Goal: Information Seeking & Learning: Learn about a topic

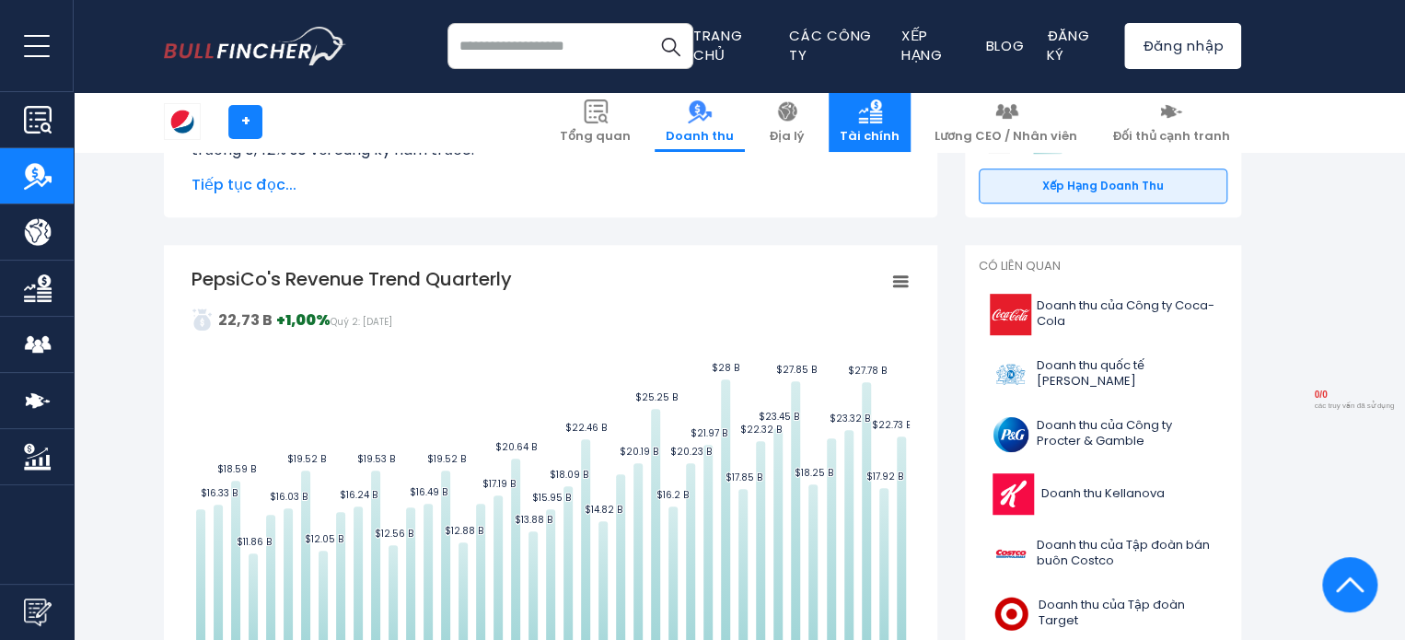
drag, startPoint x: 0, startPoint y: 0, endPoint x: 919, endPoint y: 136, distance: 929.2
click at [900, 136] on font "Tài chính" at bounding box center [870, 135] width 60 height 17
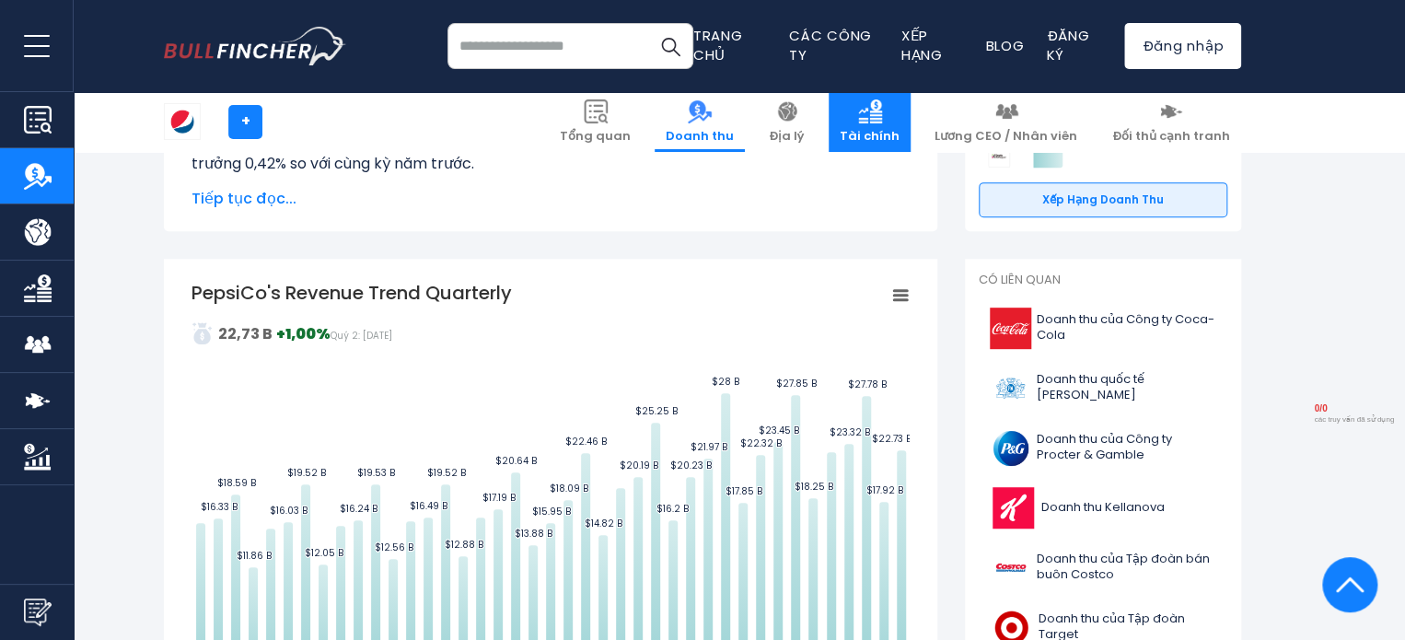
scroll to position [299, 0]
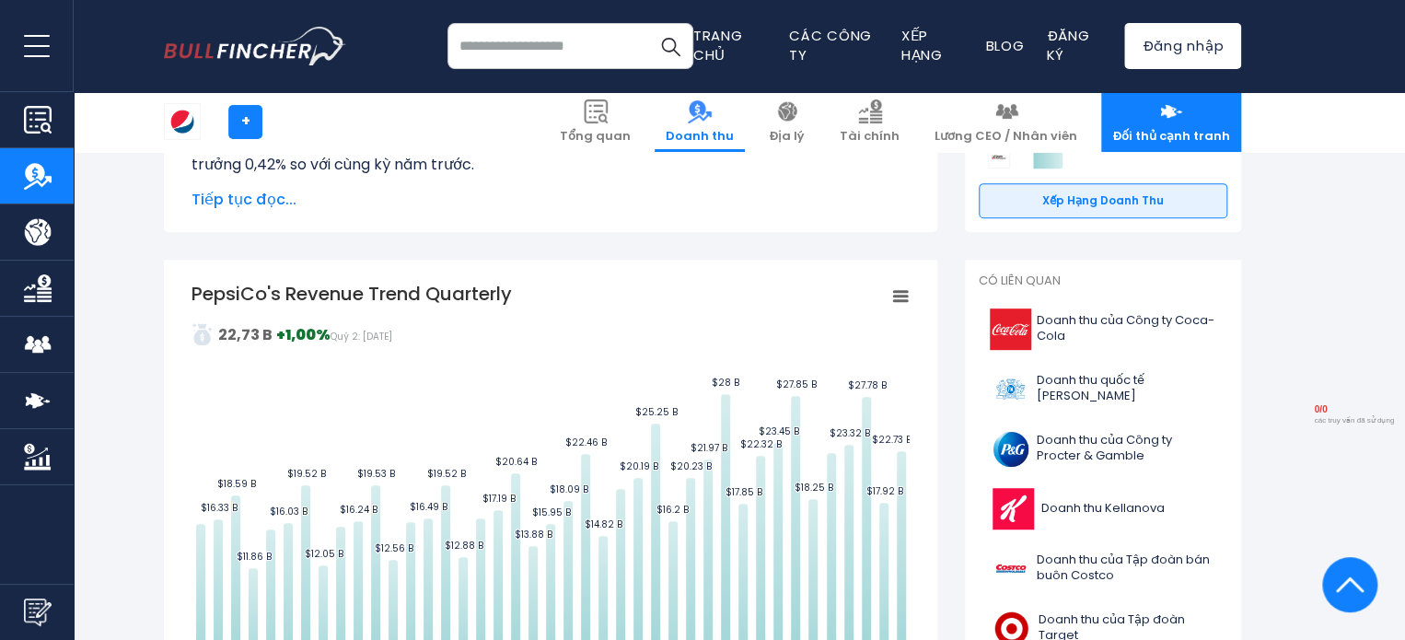
click at [1183, 126] on link "Đối thủ cạnh tranh" at bounding box center [1171, 122] width 140 height 60
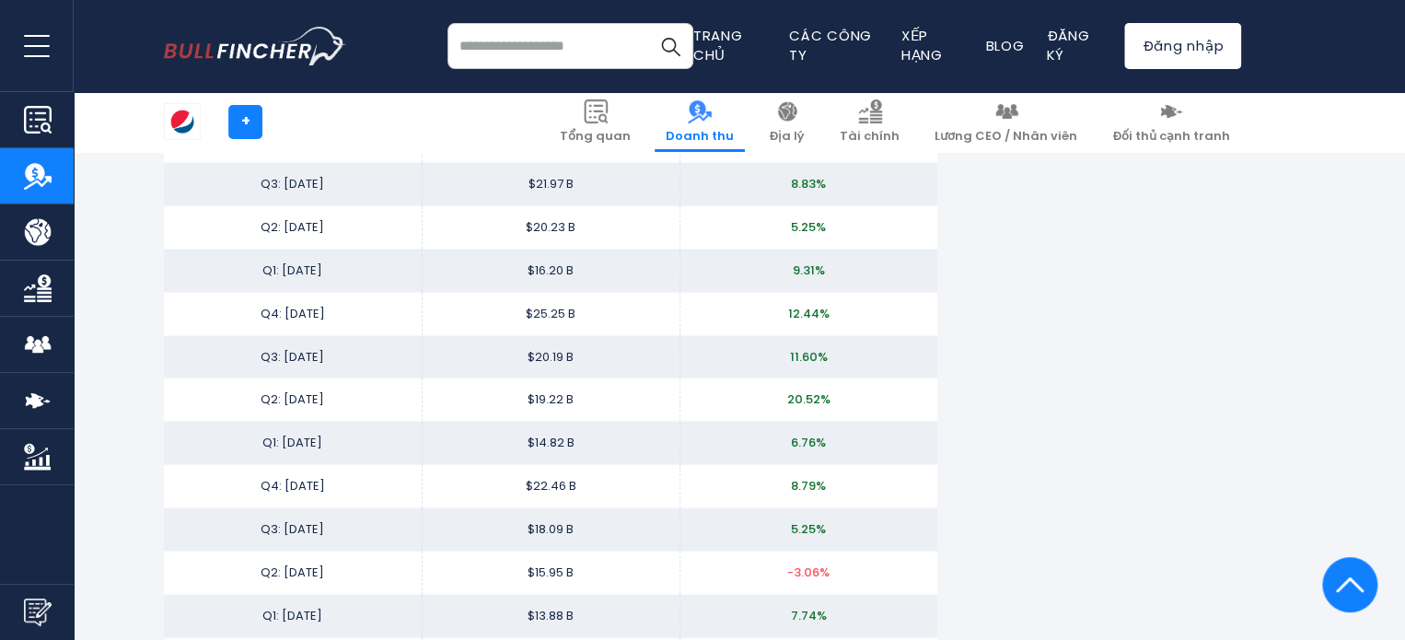
scroll to position [5146, 0]
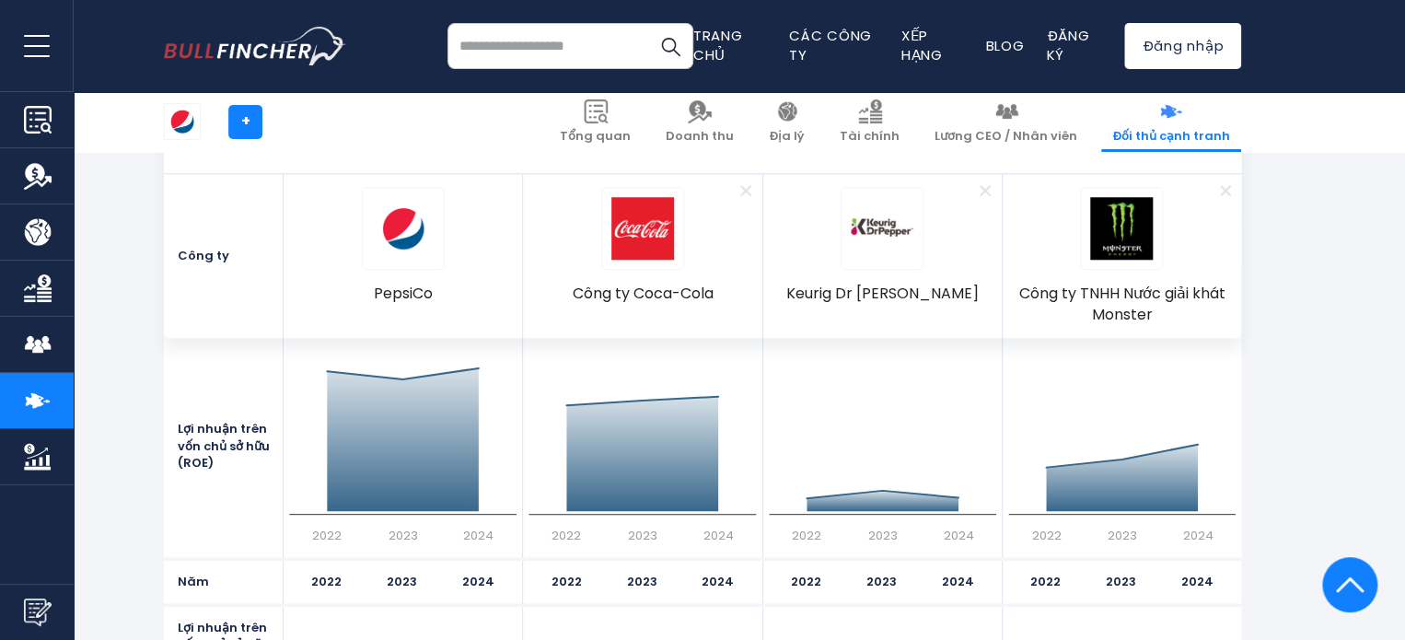
scroll to position [7808, 0]
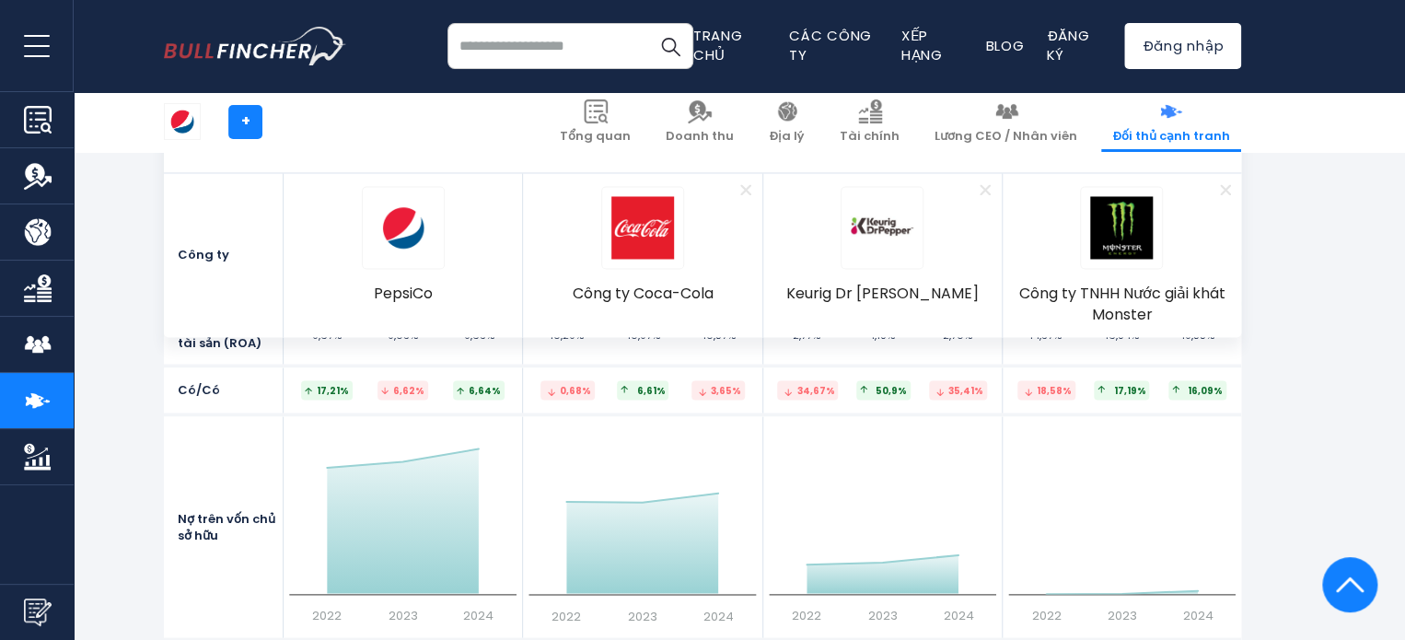
scroll to position [8031, 0]
